Goal: Task Accomplishment & Management: Complete application form

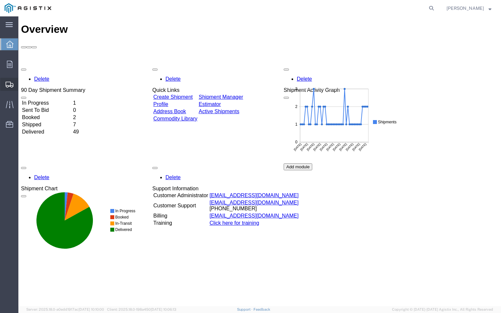
click at [0, 0] on span "Create Shipment" at bounding box center [0, 0] width 0 height 0
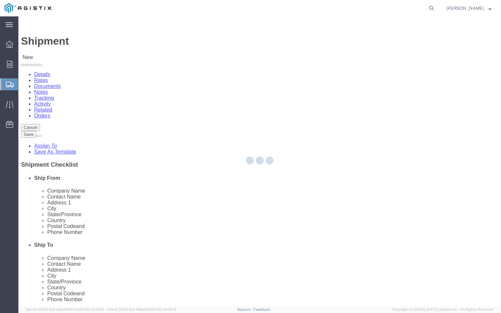
select select
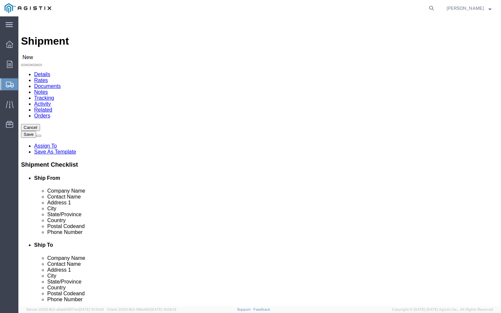
drag, startPoint x: 103, startPoint y: 115, endPoint x: 85, endPoint y: 99, distance: 24.6
click select "Select ABB Inc PG&E"
select select "9596"
click select "Select ABB Inc PG&E"
select select
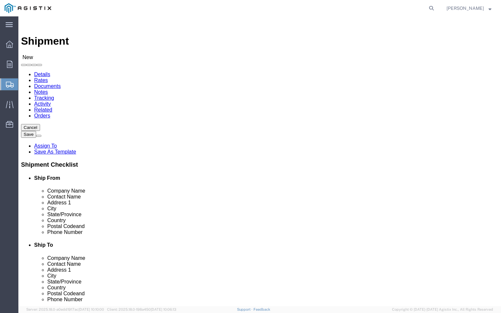
select select
click select "Select All Others [GEOGRAPHIC_DATA] [GEOGRAPHIC_DATA] [GEOGRAPHIC_DATA] [GEOGRA…"
select select "19740"
click select "Select All Others [GEOGRAPHIC_DATA] [GEOGRAPHIC_DATA] [GEOGRAPHIC_DATA] [GEOGRA…"
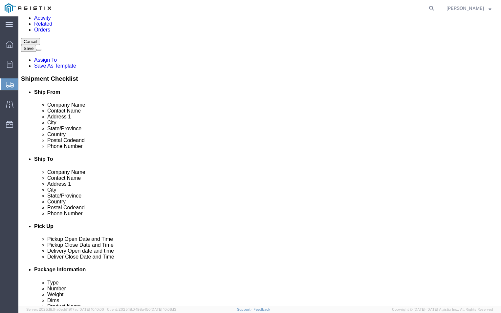
scroll to position [98, 0]
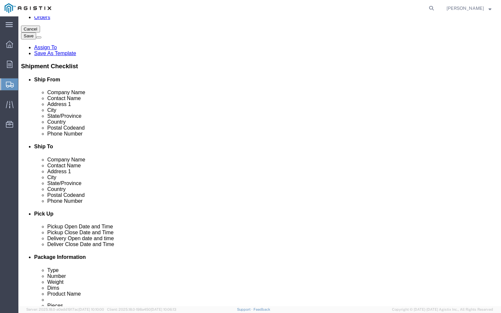
click input "text"
type input "abb"
click p "- ABB, Inc - ([PERSON_NAME]) [STREET_ADDRESS]"
select select "NC"
type input "ABB, Inc"
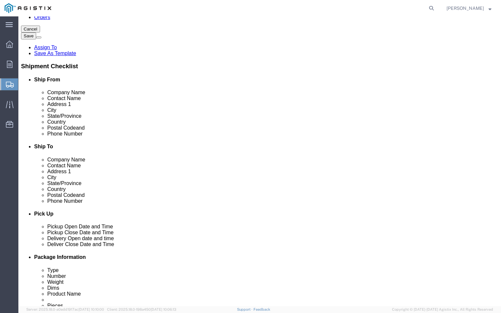
click icon
click input "text"
click icon
click input "text"
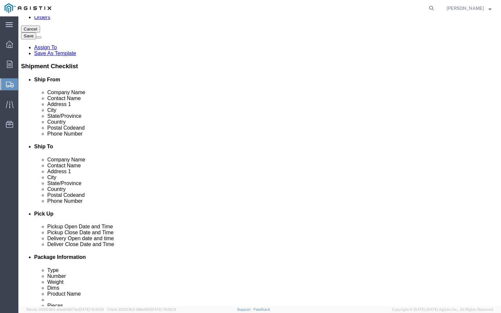
type input "[PHONE_NUMBER]"
click input "text"
type input "[PERSON_NAME][EMAIL_ADDRESS][DOMAIN_NAME]"
click input "checkbox"
checkbox input "false"
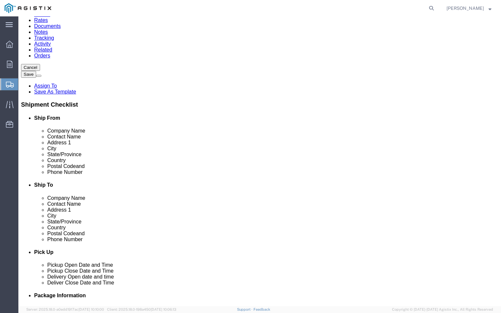
scroll to position [0, 0]
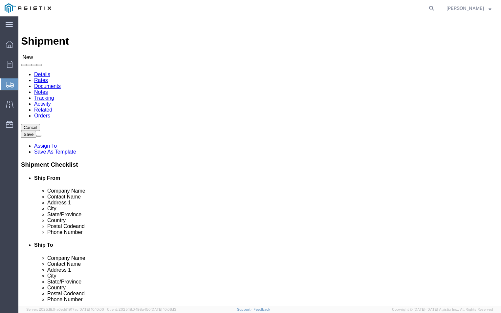
click input "text"
type input "T"
type input "[PERSON_NAME]"
click div "Location My Profile Location (OBSOLETE) [PERSON_NAME] SC - GC TRAILER (OBSOLETE…"
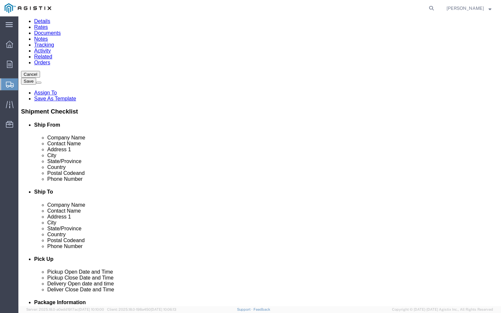
scroll to position [66, 0]
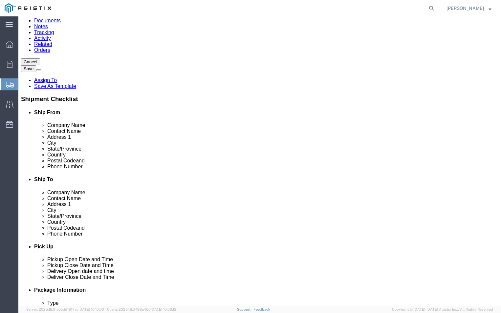
click input "text"
type input "PGE"
click input "text"
type input "FREMONT RECEIVING"
click input "text"
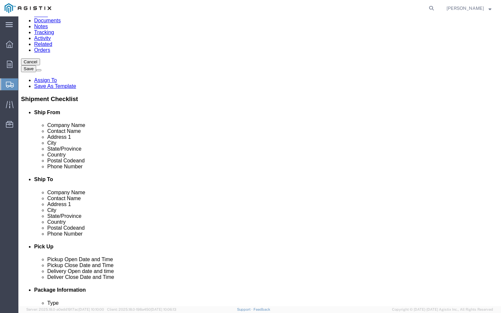
type input "[STREET_ADDRESS][PERSON_NAME]"
click input "text"
type input "FREMONT"
click label "City"
click input "Postal Code"
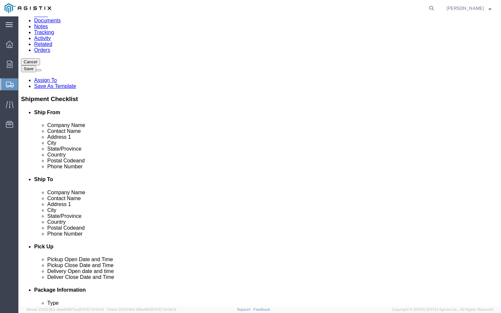
type input "94538"
click input "text"
type input "[PHONE_NUMBER]"
click input "text"
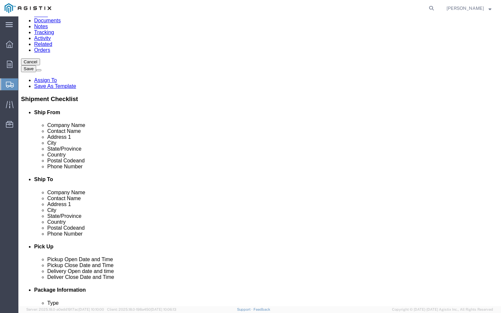
type input "[PERSON_NAME][EMAIL_ADDRESS][DOMAIN_NAME]"
click input "checkbox"
checkbox input "false"
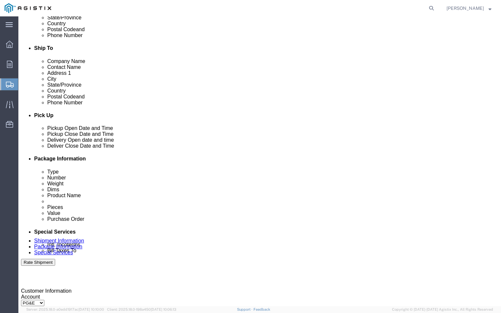
click div "[DATE] 2:00 PM"
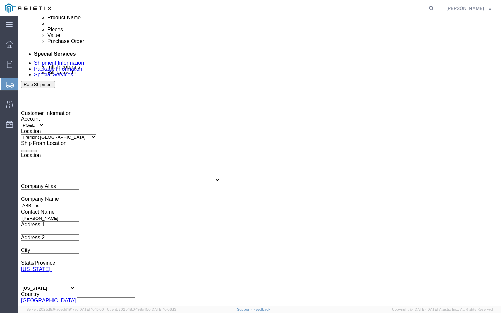
click select "Select Air Less than Truckload Multi-Leg Ocean Freight Rail Small Parcel Truckl…"
select select "LTL"
click select "Select Air Less than Truckload Multi-Leg Ocean Freight Rail Small Parcel Truckl…"
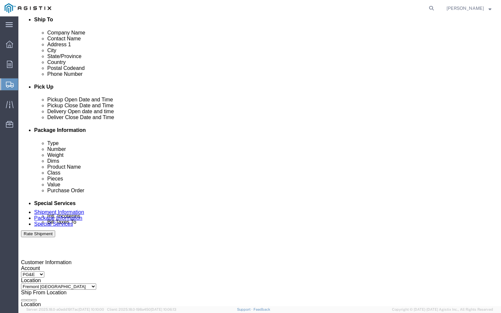
scroll to position [211, 0]
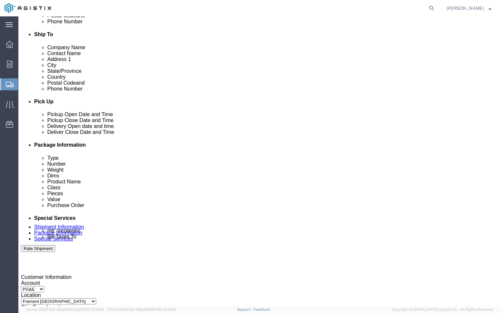
click div "[DATE] 2:00 PM"
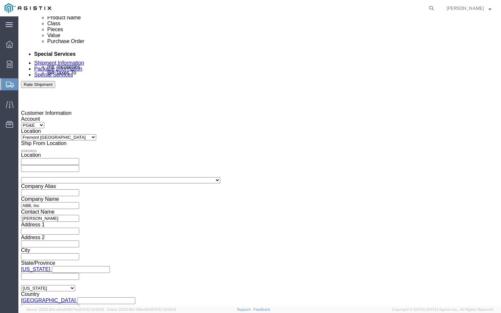
click input "2:00 PM"
click input "9:00 PM"
type input "9:00 AM"
click button "Apply"
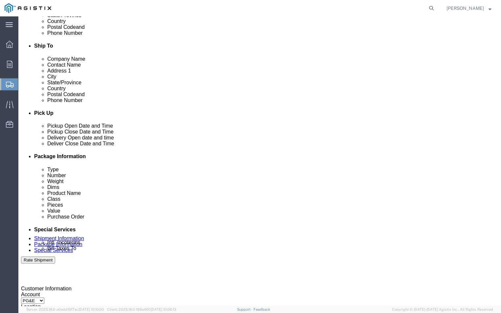
scroll to position [211, 0]
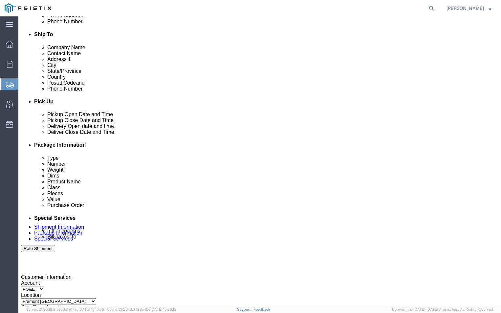
click div "[DATE] 3:00 PM"
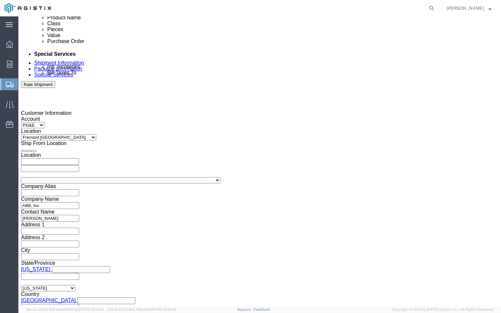
type input "4:00 PM"
click button "Apply"
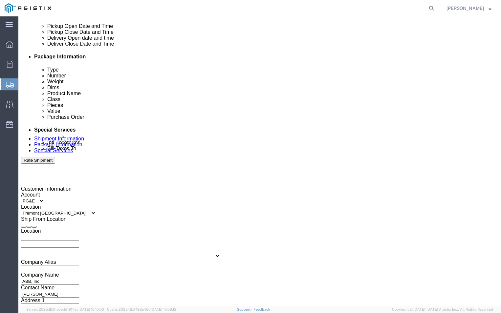
scroll to position [276, 0]
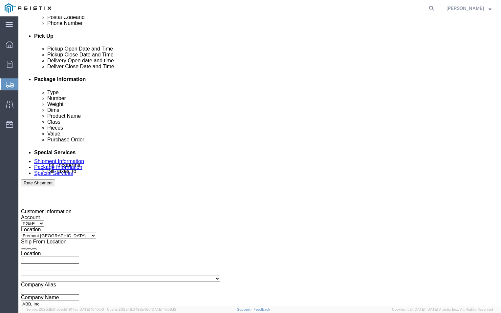
click icon
click div
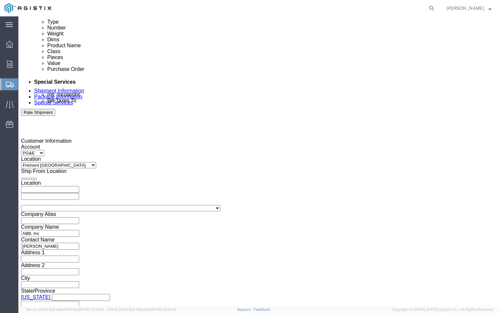
scroll to position [347, 0]
click input "5:00 PM"
click div "Customer Information Account Select ABB Inc PG&E Location Select All Others [GE…"
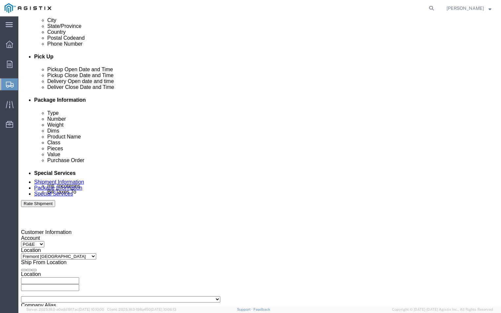
scroll to position [249, 0]
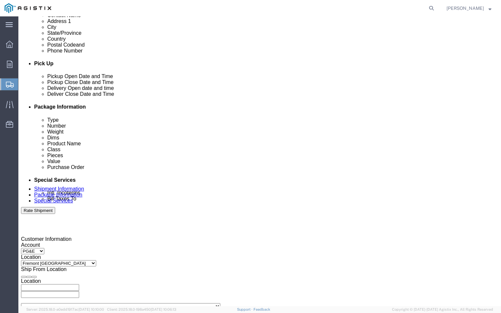
click div
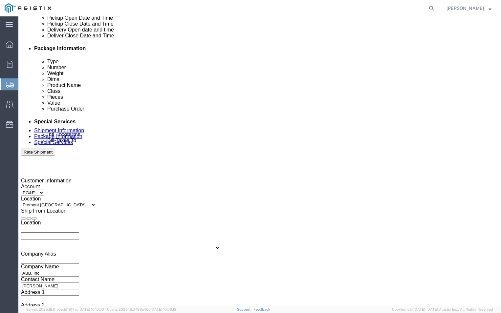
scroll to position [282, 0]
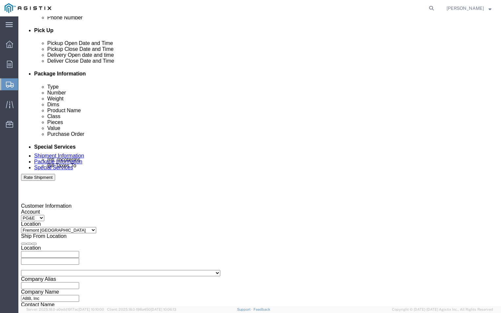
click input "5:00 PM"
click input "9:00 PM"
type input "9:00 AM"
click button "Apply"
click div
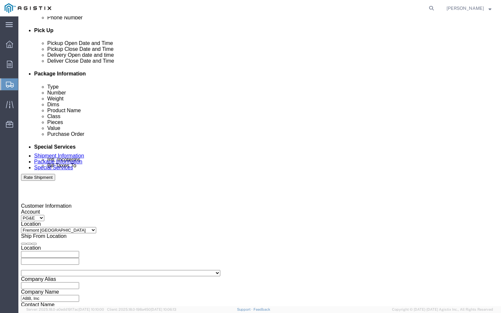
click input "10:00 AM"
click input "2:00 AM"
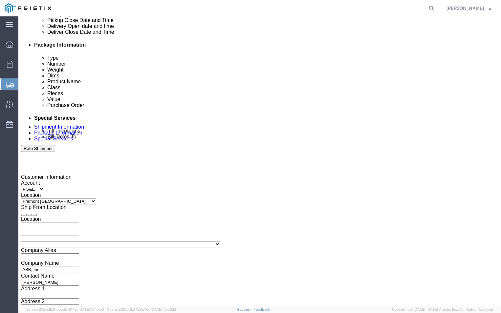
scroll to position [347, 0]
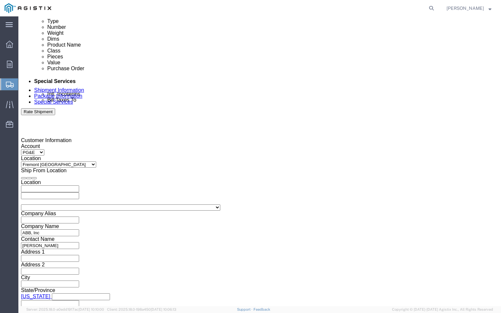
type input "2:00 PM"
click button "Apply"
click input "text"
type input "3501373850"
click div "References Add reference Select Account Type Activity ID Airline Appointment Nu…"
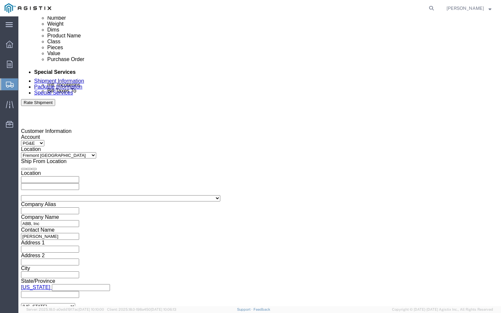
scroll to position [380, 0]
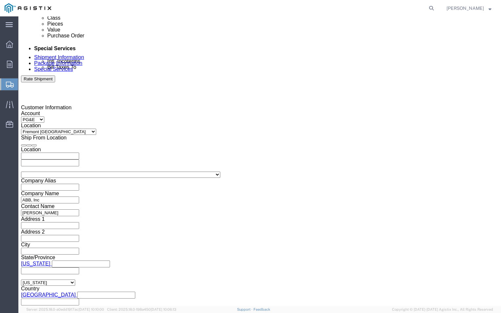
click button "Continue"
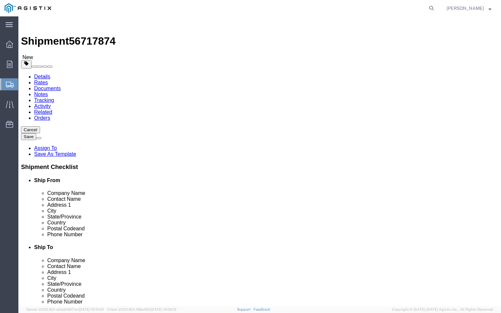
click select "Select Bulk Bundle(s) Cardboard Box(es) Carton(s) Crate(s) Drum(s) (Fiberboard)…"
select select "POST"
click select "Select Bulk Bundle(s) Cardboard Box(es) Carton(s) Crate(s) Drum(s) (Fiberboard)…"
click input "text"
type input "3"
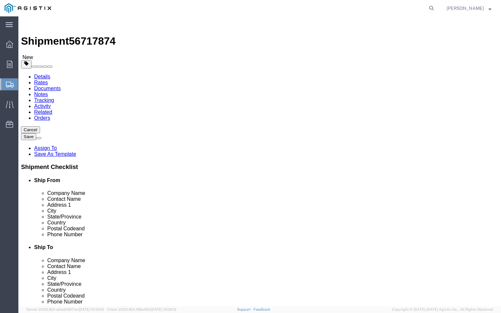
click div "1 x Pallet(s) Oversized (Stackable) Package Type Select Bulk Bundle(s) Cardboar…"
click input "text"
type input "42"
click input "text"
type input "20"
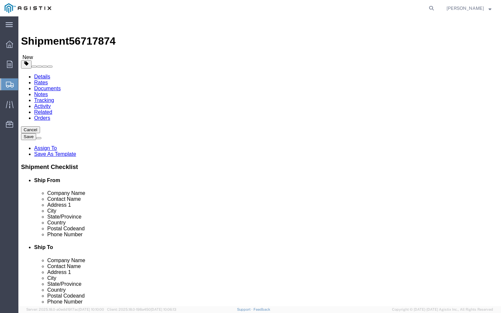
click input "text"
type input "28"
click div "1 x Pallet(s) Oversized (Stackable) Package Type Select Bulk Bundle(s) Cardboar…"
click link "Add Content"
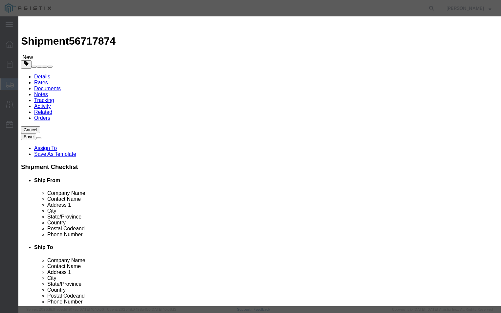
click input "text"
type input "PGEM250073"
click input "0"
type input "3"
click label "Pieces"
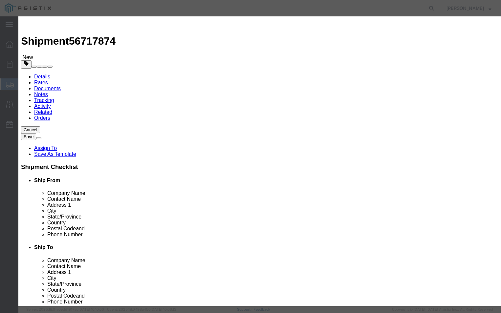
click input "text"
type input "5"
type input "600"
click select "Select 50 55 60 65 70 85 92.5 100 125 175 250 300 400"
select select "70"
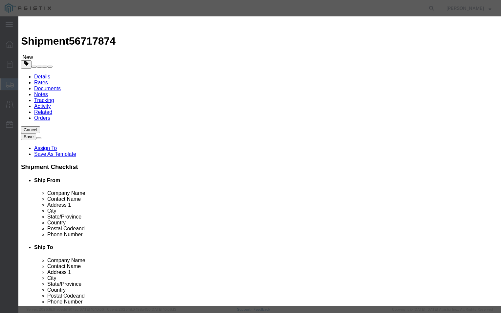
click select "Select 50 55 60 65 70 85 92.5 100 125 175 250 300 400"
click textarea
type textarea "PLEASE CALL [PHONE_NUMBER]"
click div "Product Name PGEM250073 Pieces 3 Select Bag Barrels 100Board Feet Bottle Box Bl…"
click button "Save & Close"
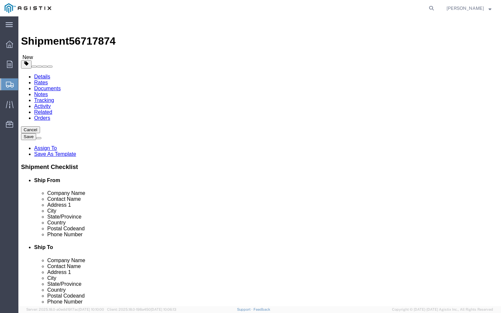
scroll to position [16, 0]
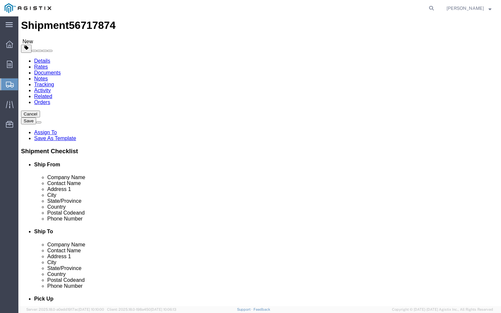
click link "Add Content"
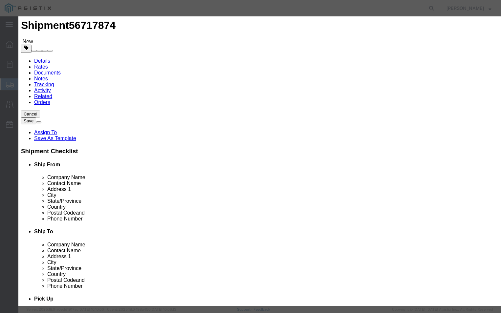
click button "Save & Close"
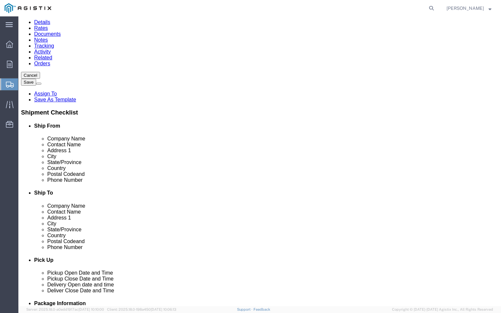
scroll to position [63, 0]
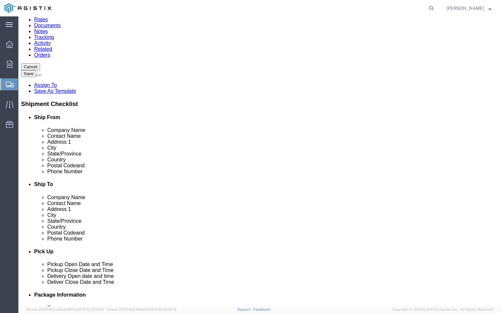
click icon
click link "Delete this content"
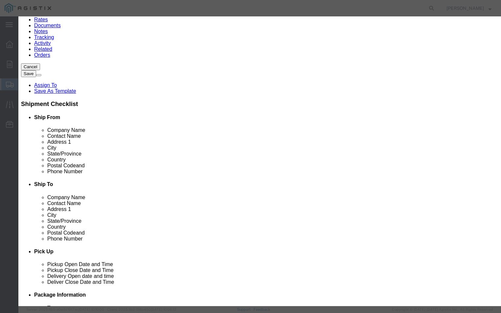
click button "Yes"
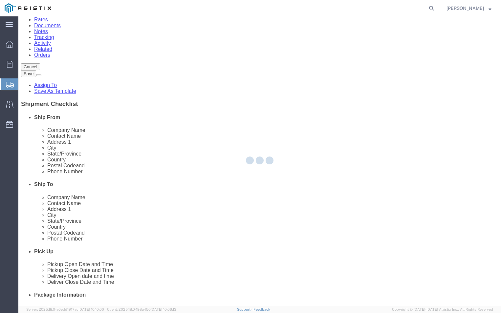
scroll to position [0, 0]
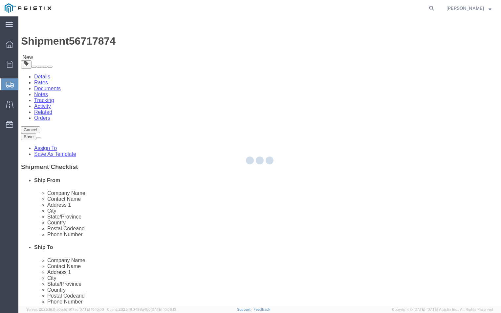
select select "POST"
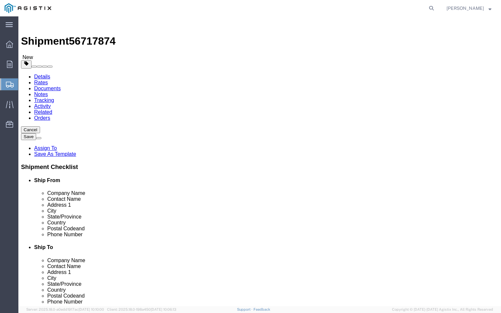
click span "button"
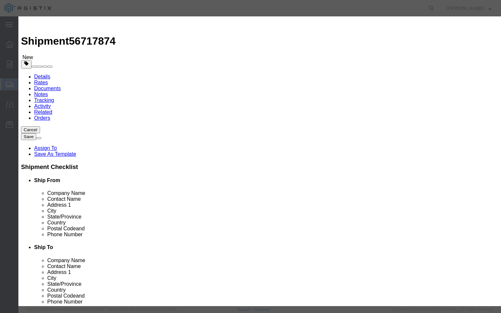
click button "Save"
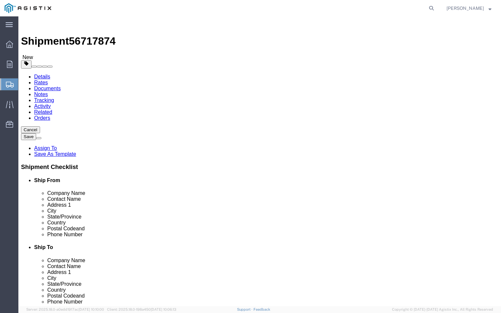
click span "button"
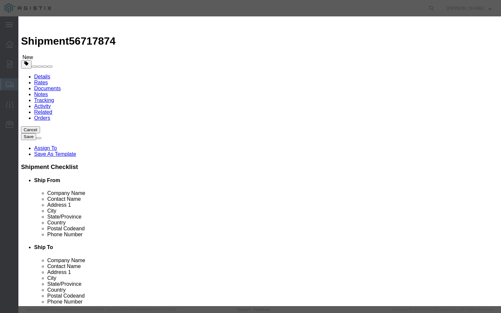
click button "Close"
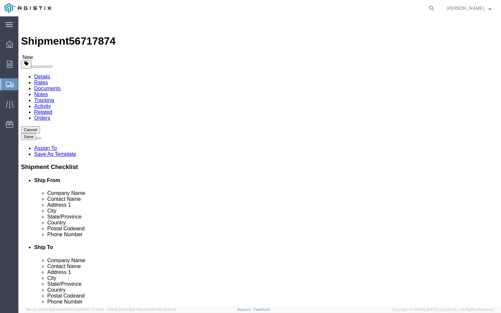
click span "button"
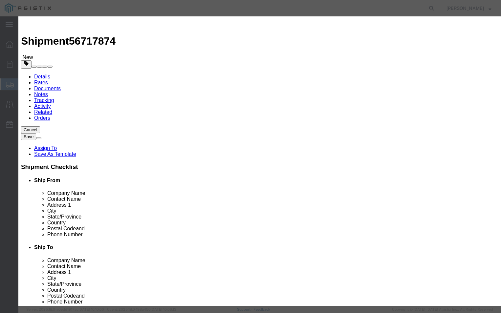
click button "Yes"
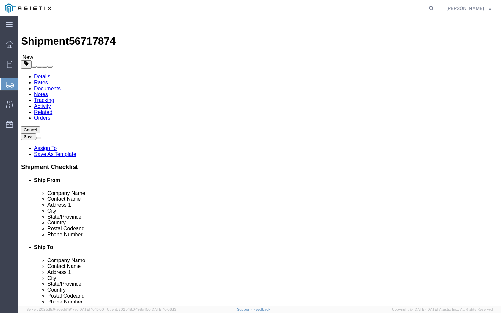
click link "Add Package"
click select "Select Bulk Bundle(s) Cardboard Box(es) Carton(s) Crate(s) Drum(s) (Fiberboard)…"
select select "PSST"
click select "Select Bulk Bundle(s) Cardboard Box(es) Carton(s) Crate(s) Drum(s) (Fiberboard)…"
click input "text"
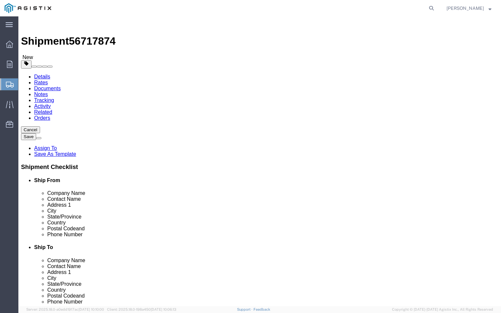
type input "3"
click input "text"
type input "42"
click input "text"
type input "20"
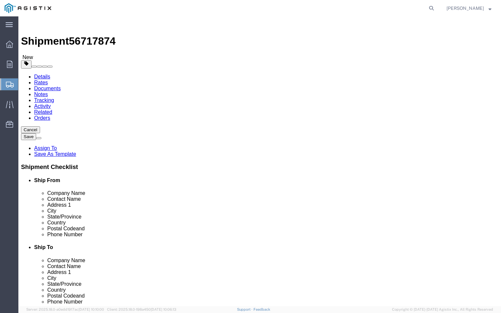
click input "text"
type input "28"
click ul
click input "0.00"
type input "0"
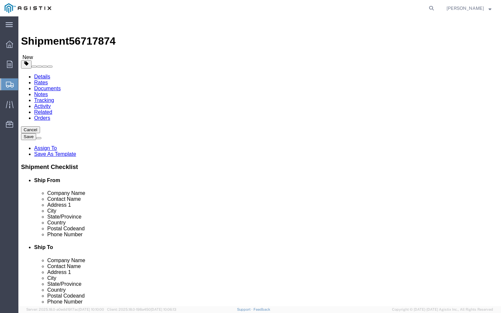
type input "307"
click div "1 x Pallet(s) Standard (Stackable) Package Type Select Bulk Bundle(s) Cardboard…"
click link "Add Content"
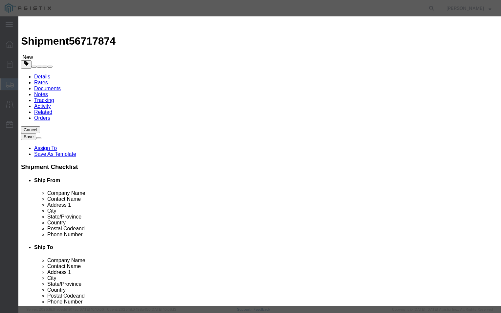
click input "text"
type input "PGEM250073"
click input "0"
type input "3"
drag, startPoint x: 58, startPoint y: 69, endPoint x: 99, endPoint y: 70, distance: 40.7
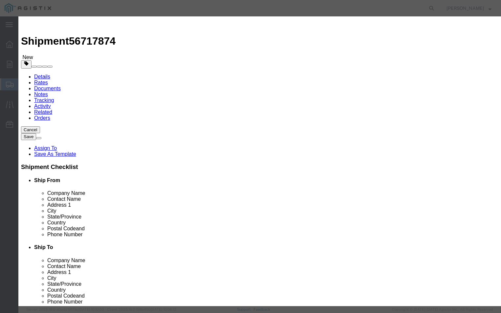
click div "Commodity library Product Name PGEM250073 PGE Pieces 3 Select Bag Barrels 100Bo…"
click input "text"
type input "600"
click label "Class"
click select "Select 50 55 60 65 70 85 92.5 100 125 175 250 300 400"
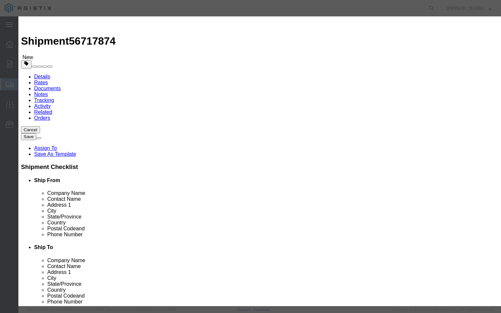
select select "70"
click select "Select 50 55 60 65 70 85 92.5 100 125 175 250 300 400"
click button "Save & Close"
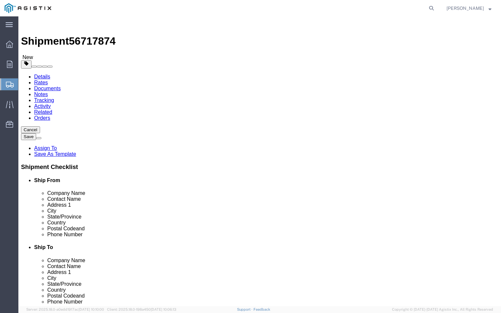
click button "Continue"
click input "text"
type input "A"
type input "[PERSON_NAME][EMAIL_ADDRESS][DOMAIN_NAME]"
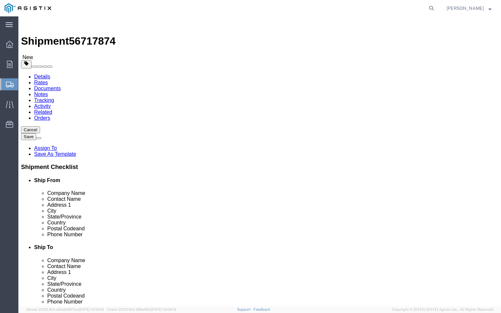
click input "BOL"
checkbox input "true"
click input "Packing List"
checkbox input "true"
click button "Rate Shipment"
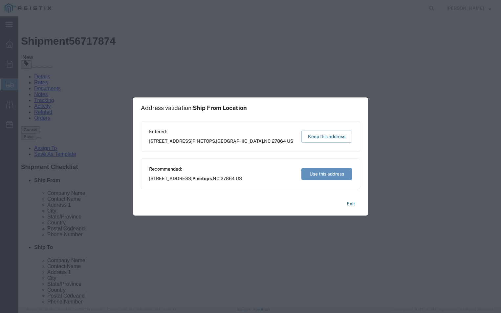
drag, startPoint x: 319, startPoint y: 168, endPoint x: 301, endPoint y: 154, distance: 22.6
click at [319, 168] on button "Use this address" at bounding box center [326, 174] width 51 height 12
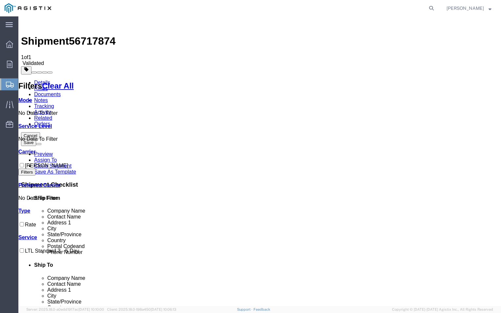
checkbox input "true"
